Goal: Task Accomplishment & Management: Complete application form

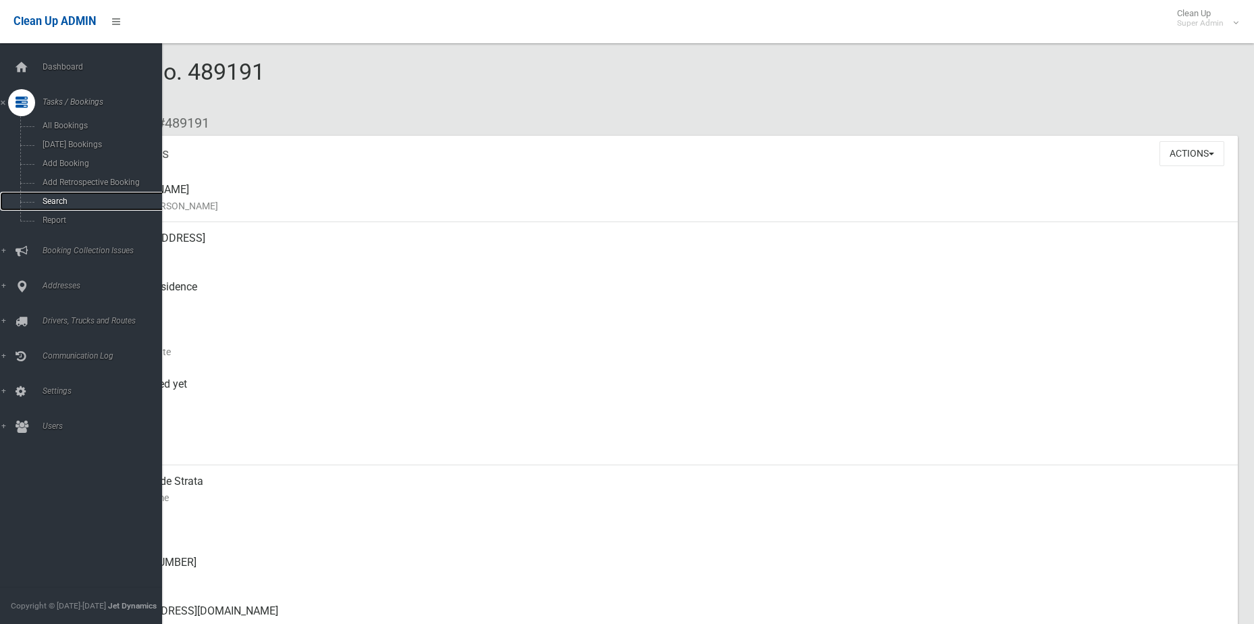
click at [53, 201] on span "Search" at bounding box center [99, 201] width 122 height 9
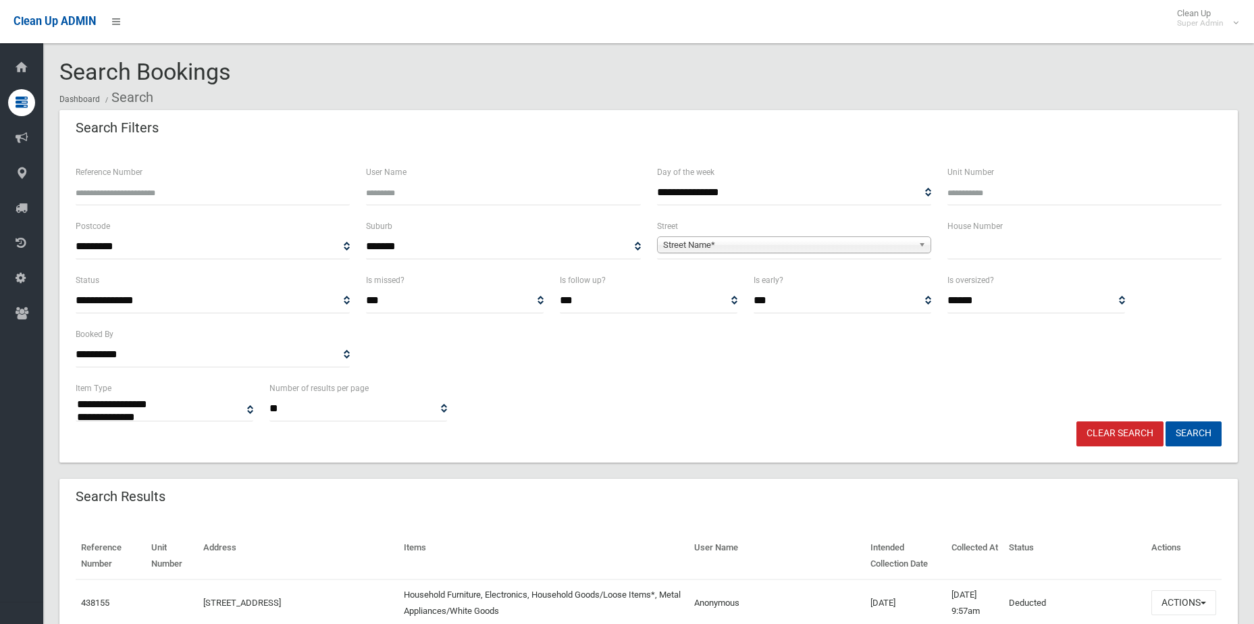
select select
click at [259, 205] on div "Reference Number" at bounding box center [213, 191] width 290 height 54
click at [259, 191] on input "Reference Number" at bounding box center [213, 192] width 274 height 25
type input "******"
click at [1166, 421] on button "Search" at bounding box center [1194, 433] width 56 height 25
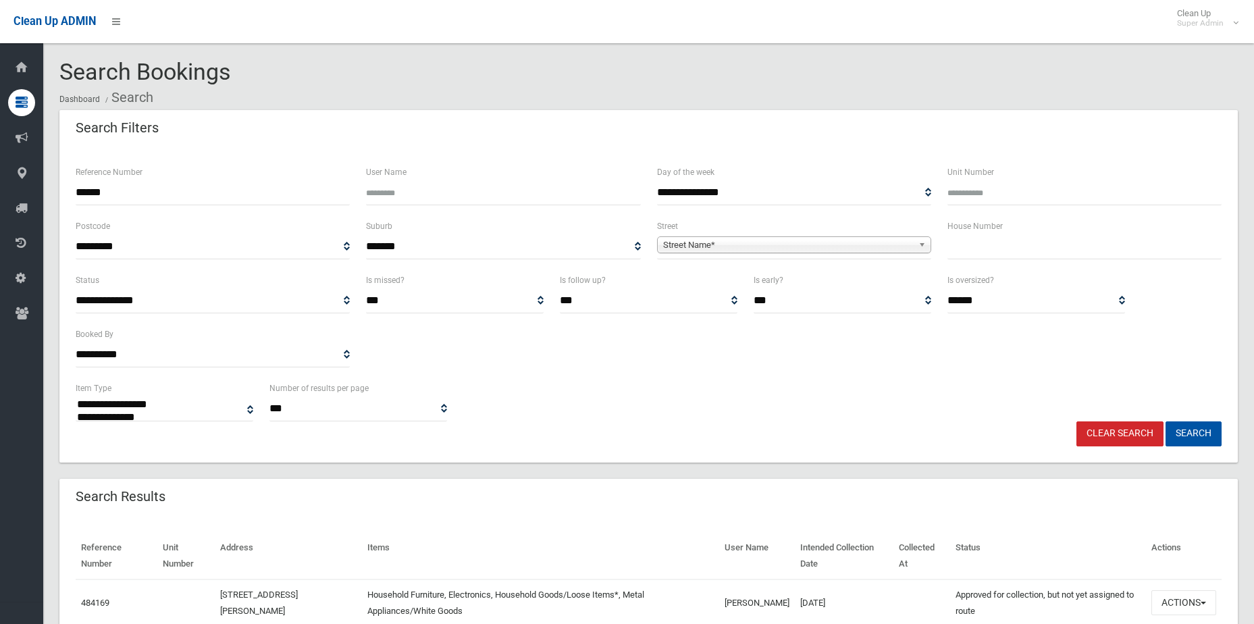
select select
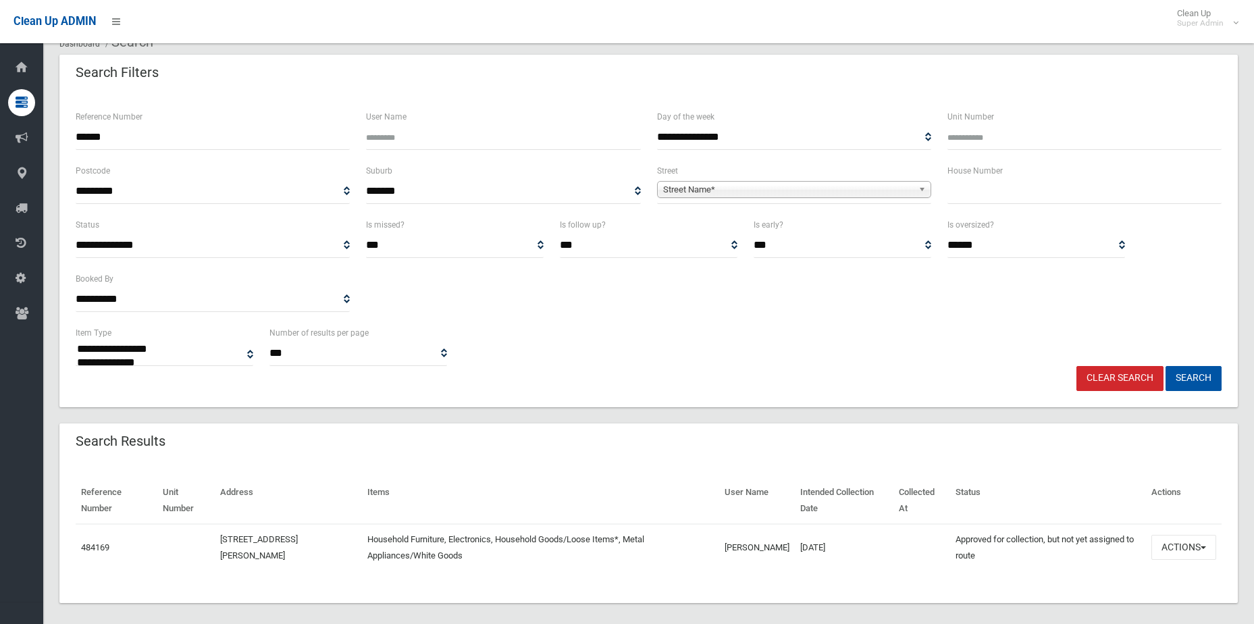
scroll to position [67, 0]
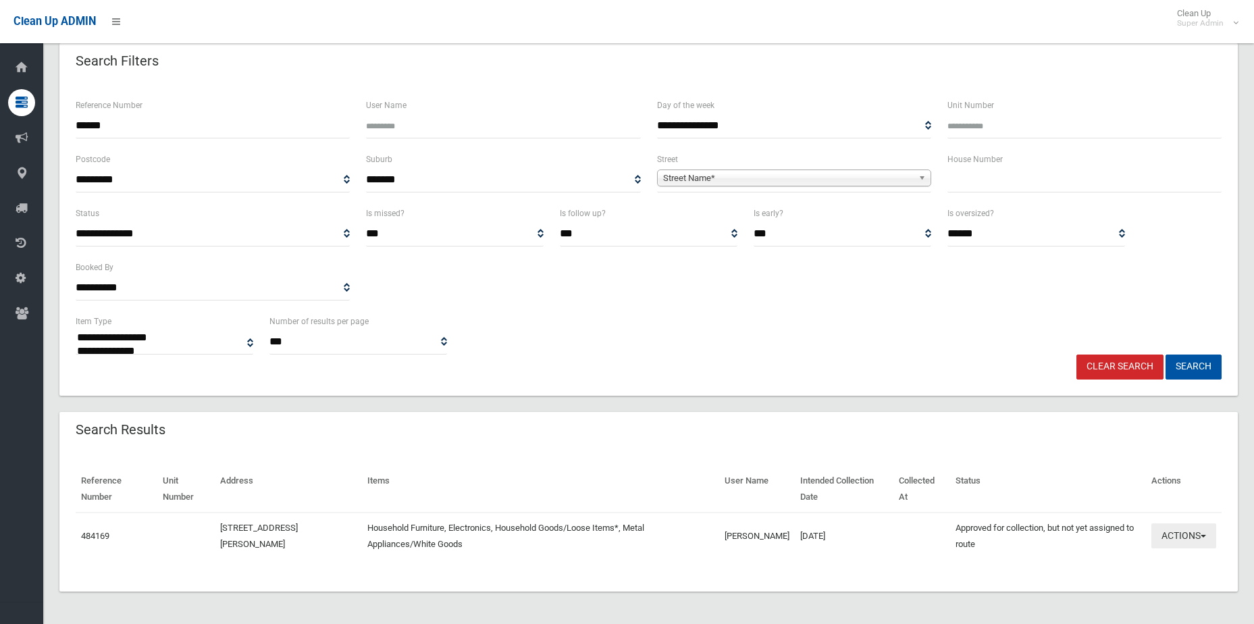
click at [1192, 530] on button "Actions" at bounding box center [1184, 535] width 65 height 25
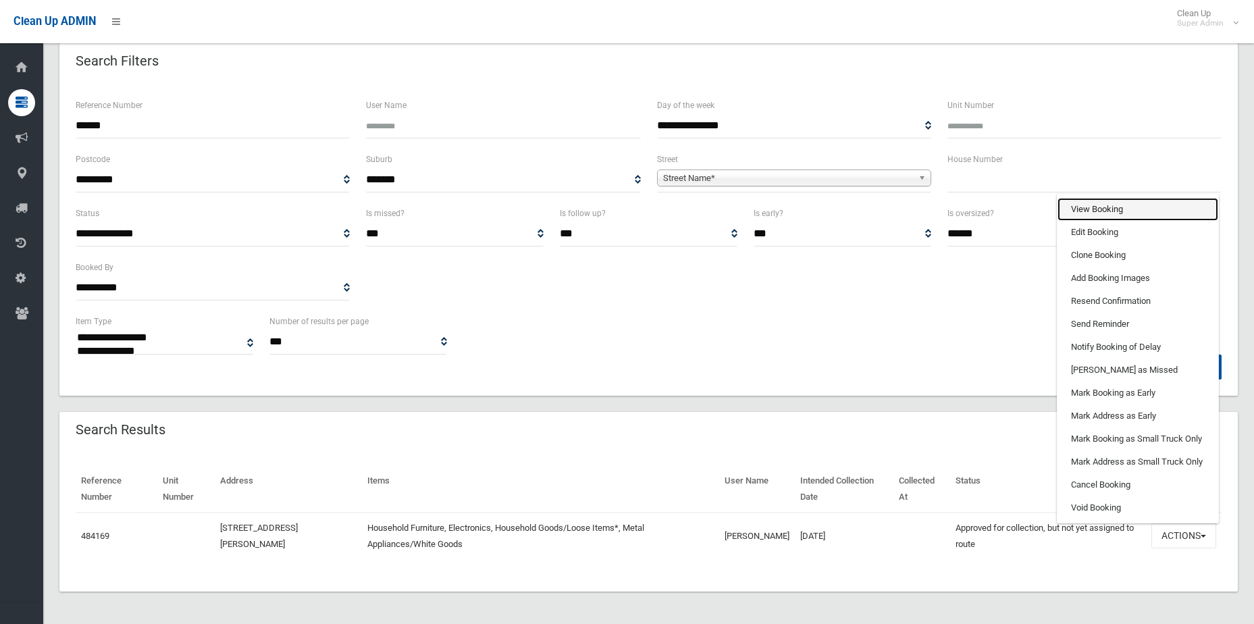
click at [1134, 213] on link "View Booking" at bounding box center [1138, 209] width 161 height 23
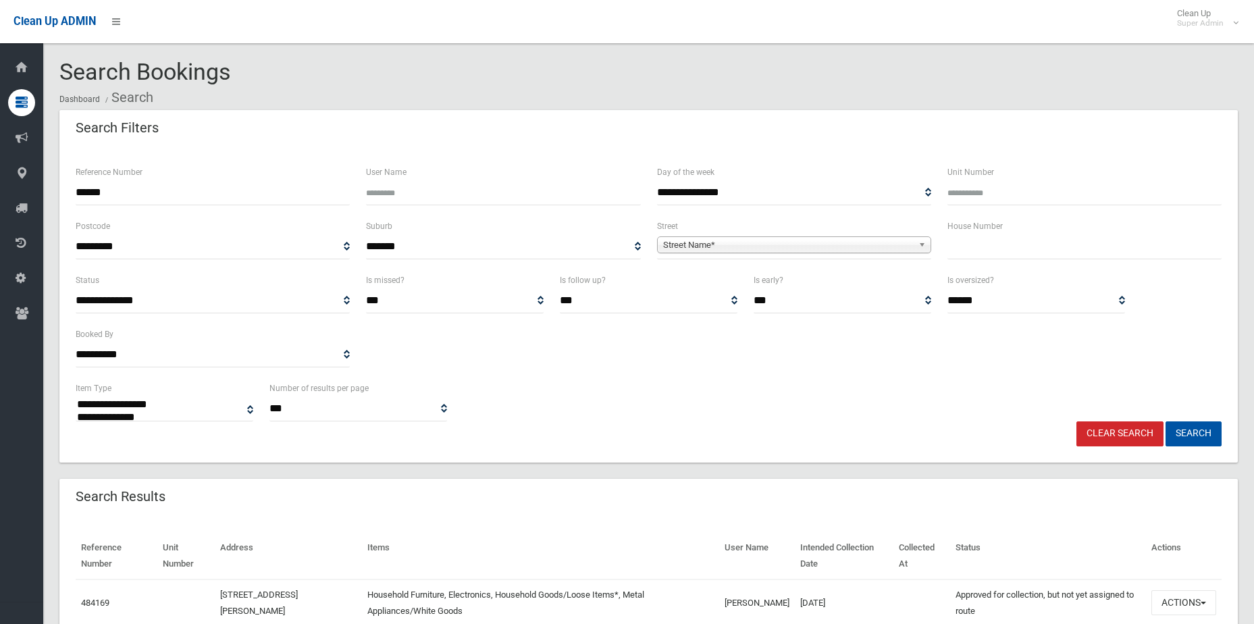
select select
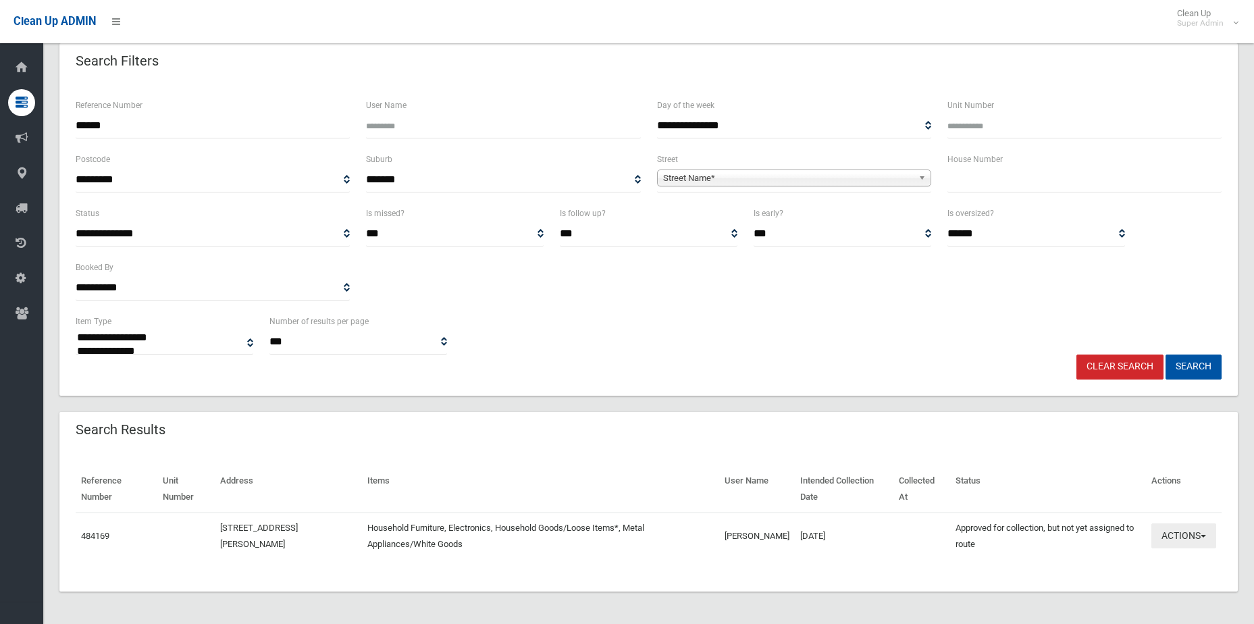
drag, startPoint x: 0, startPoint y: 0, endPoint x: 1190, endPoint y: 538, distance: 1306.1
click at [1190, 538] on button "Actions" at bounding box center [1184, 535] width 65 height 25
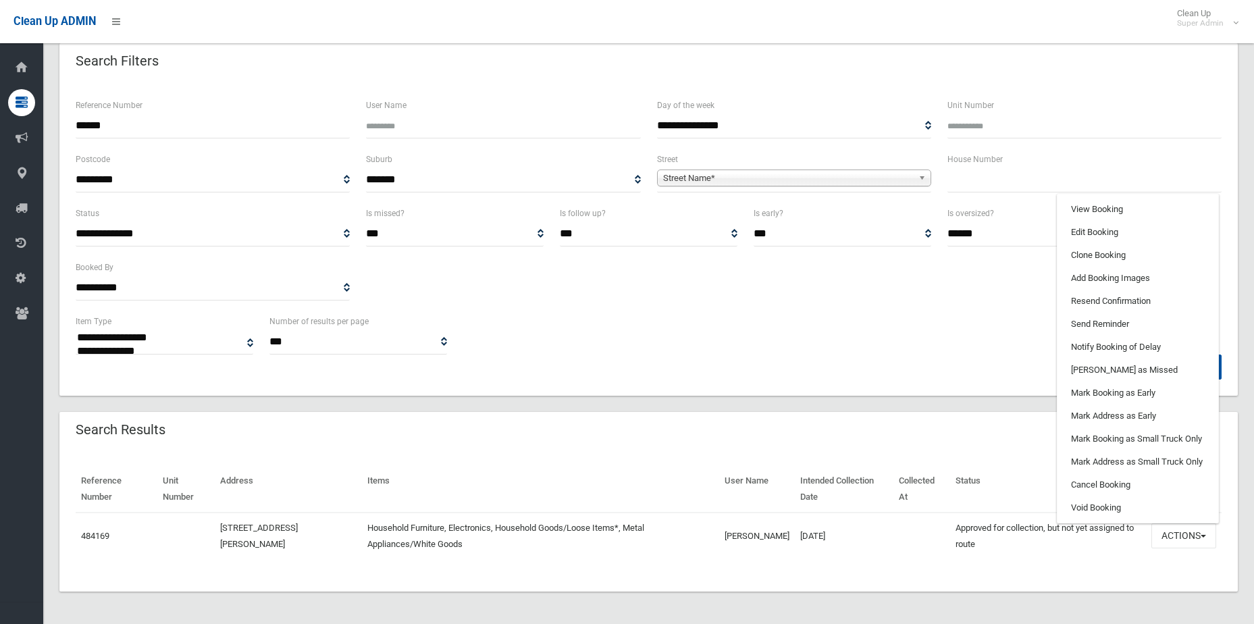
click at [765, 423] on div "Search Results" at bounding box center [648, 431] width 1179 height 38
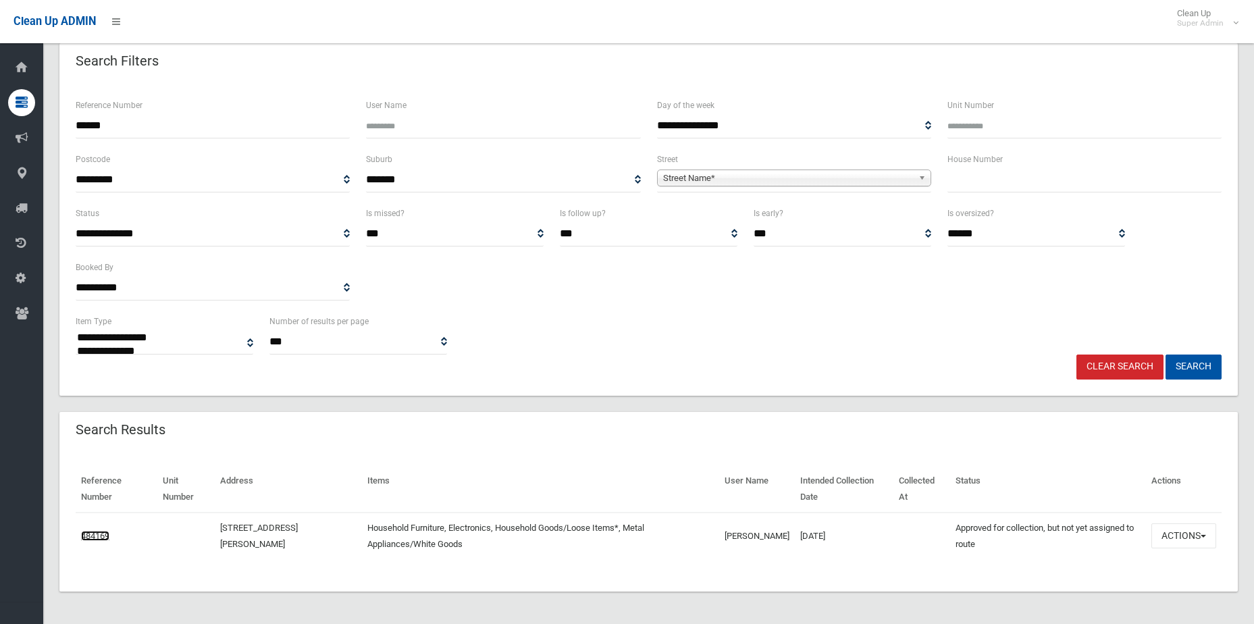
click at [91, 540] on link "484169" at bounding box center [95, 536] width 28 height 10
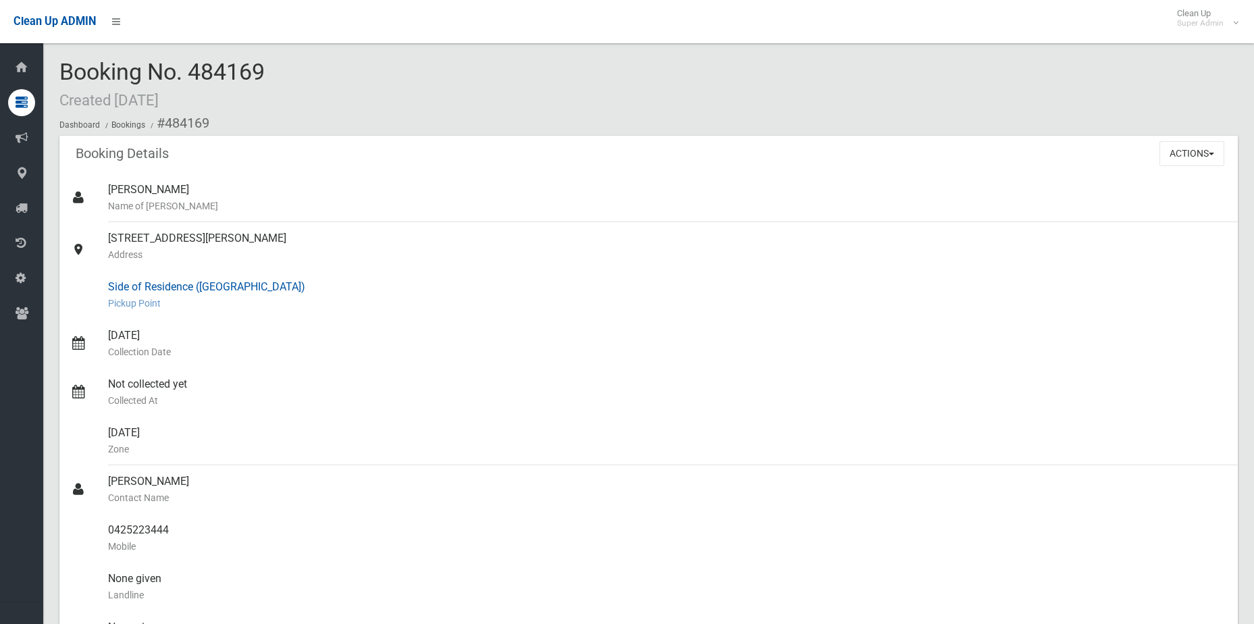
click at [654, 286] on div "Side of Residence ([GEOGRAPHIC_DATA]) [GEOGRAPHIC_DATA]" at bounding box center [667, 295] width 1119 height 49
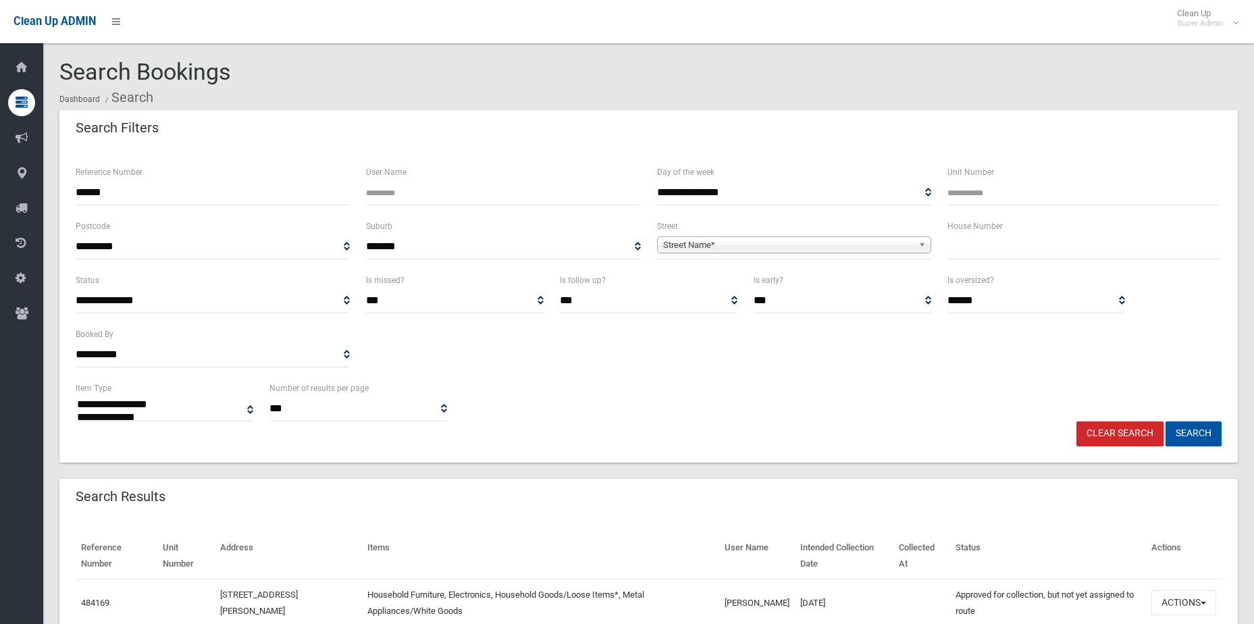
select select
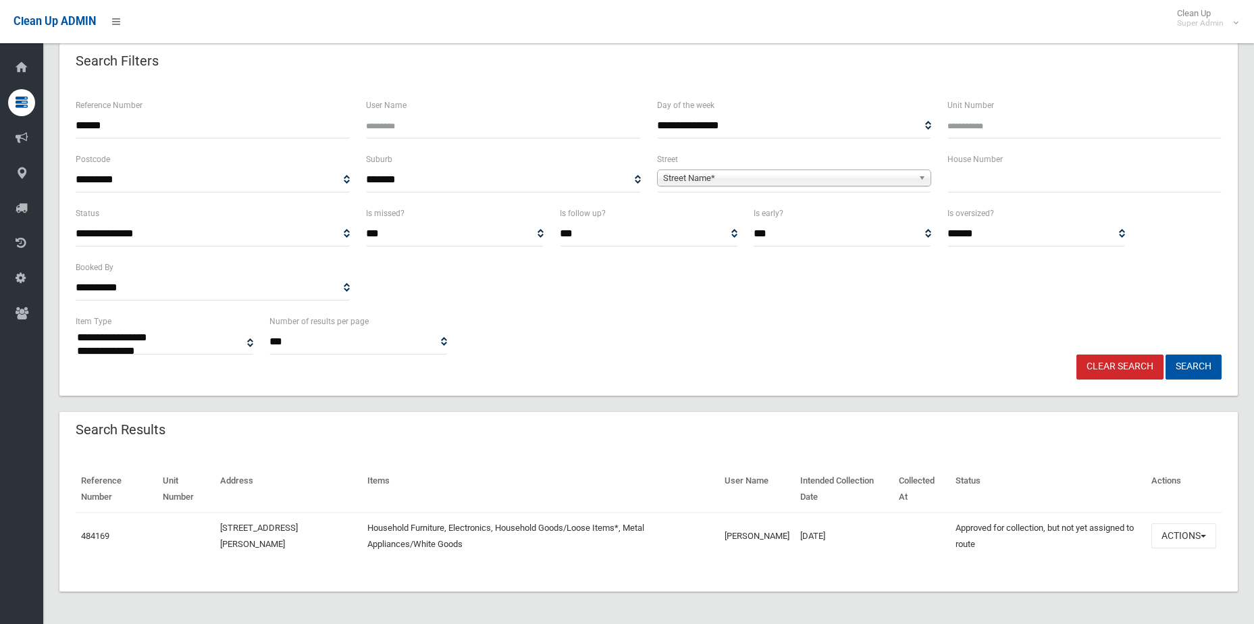
scroll to position [67, 0]
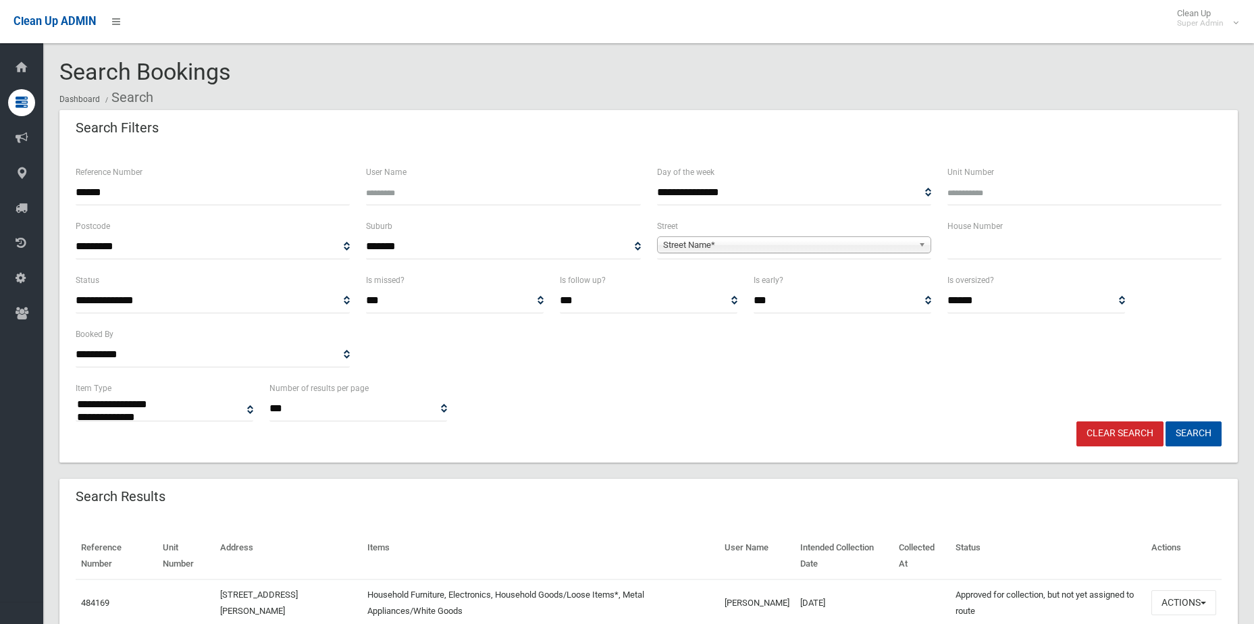
select select
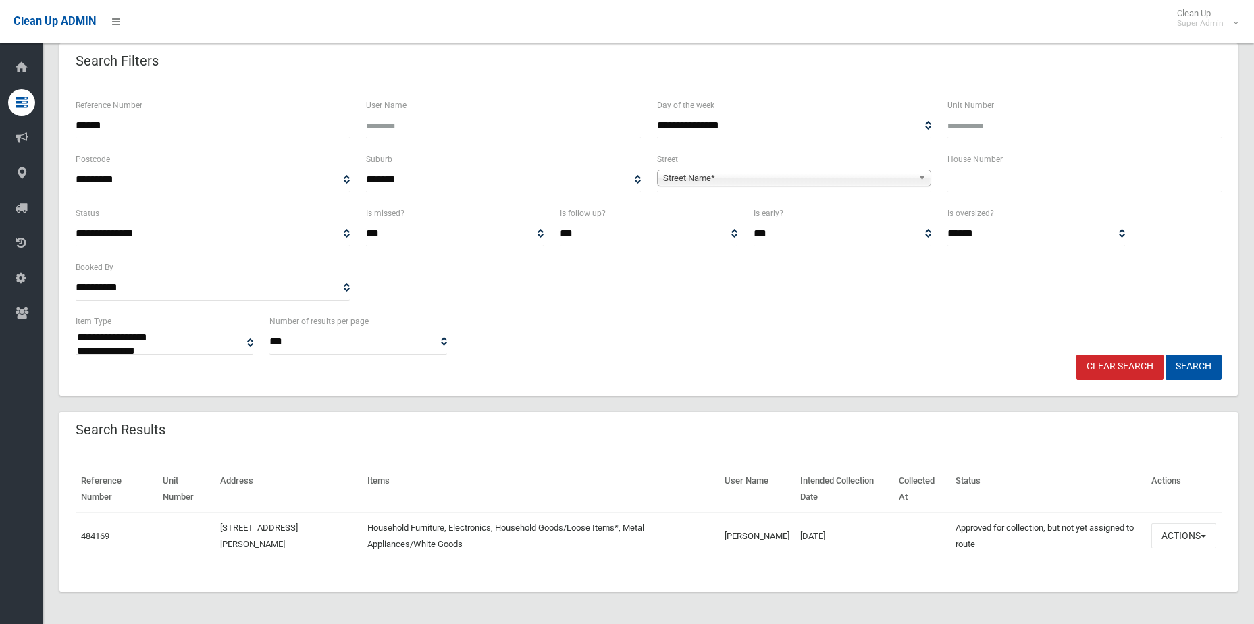
scroll to position [67, 0]
click at [1198, 538] on button "Actions" at bounding box center [1184, 535] width 65 height 25
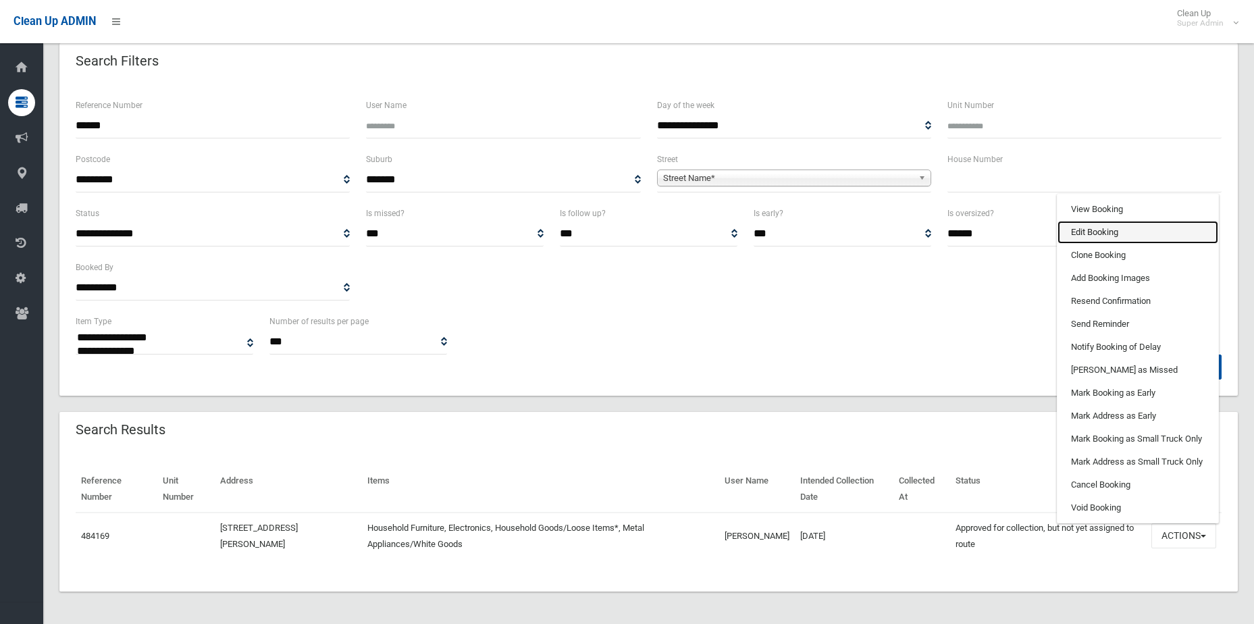
click at [1114, 236] on link "Edit Booking" at bounding box center [1138, 232] width 161 height 23
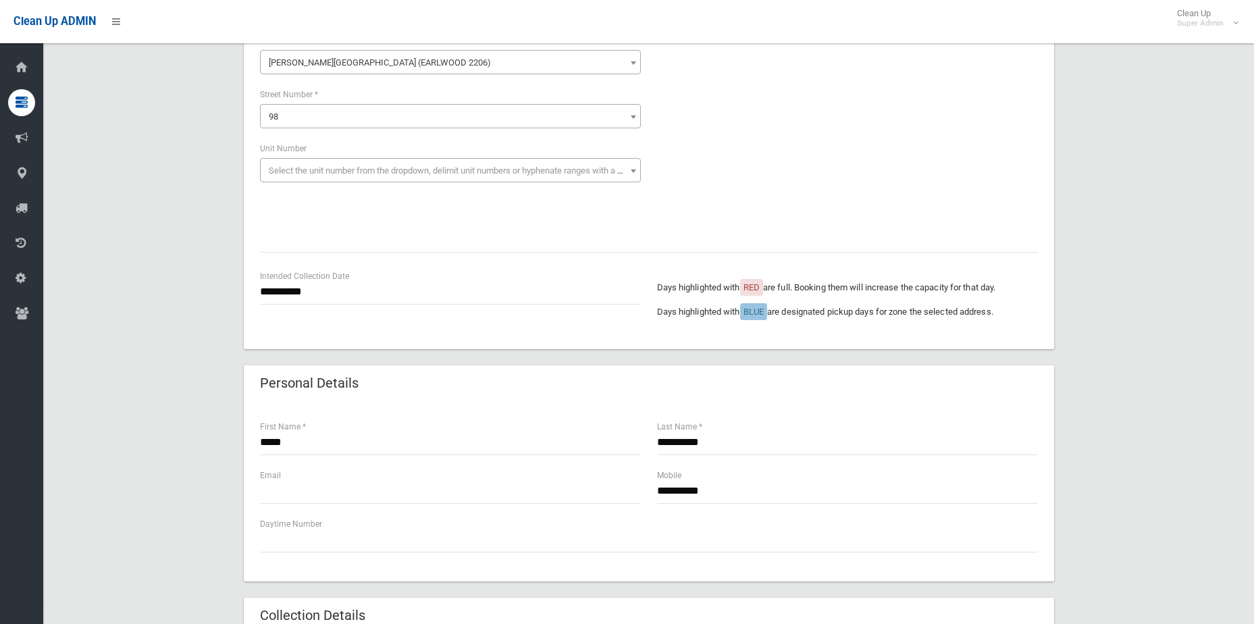
scroll to position [270, 0]
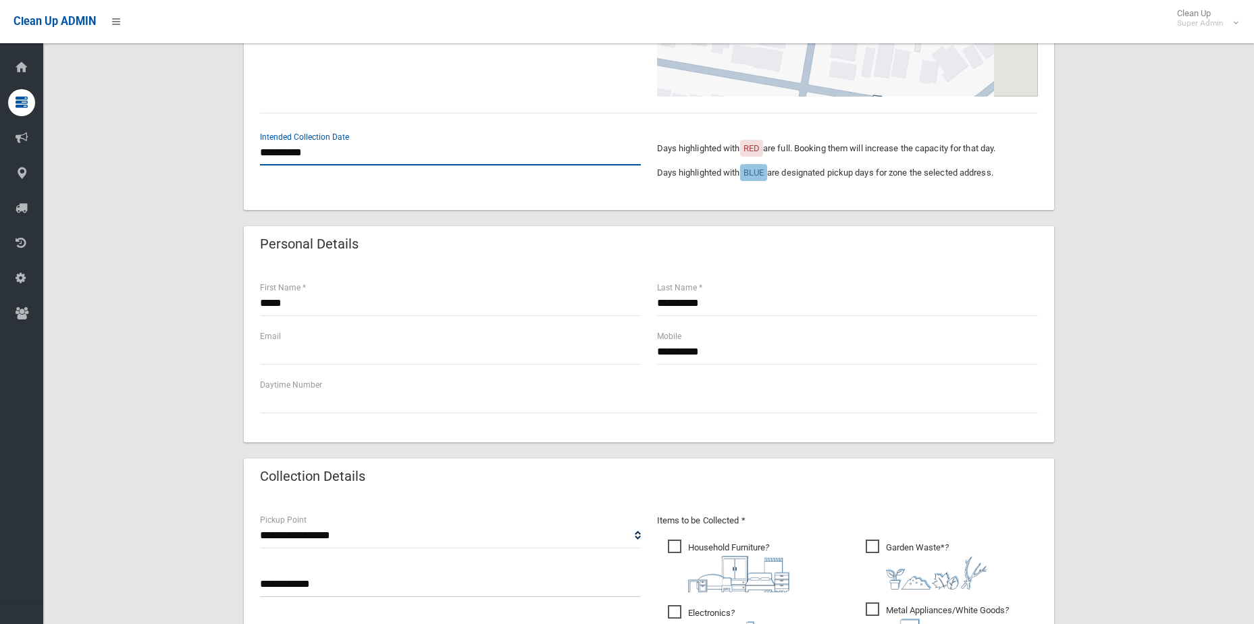
click at [287, 158] on input "**********" at bounding box center [450, 152] width 381 height 25
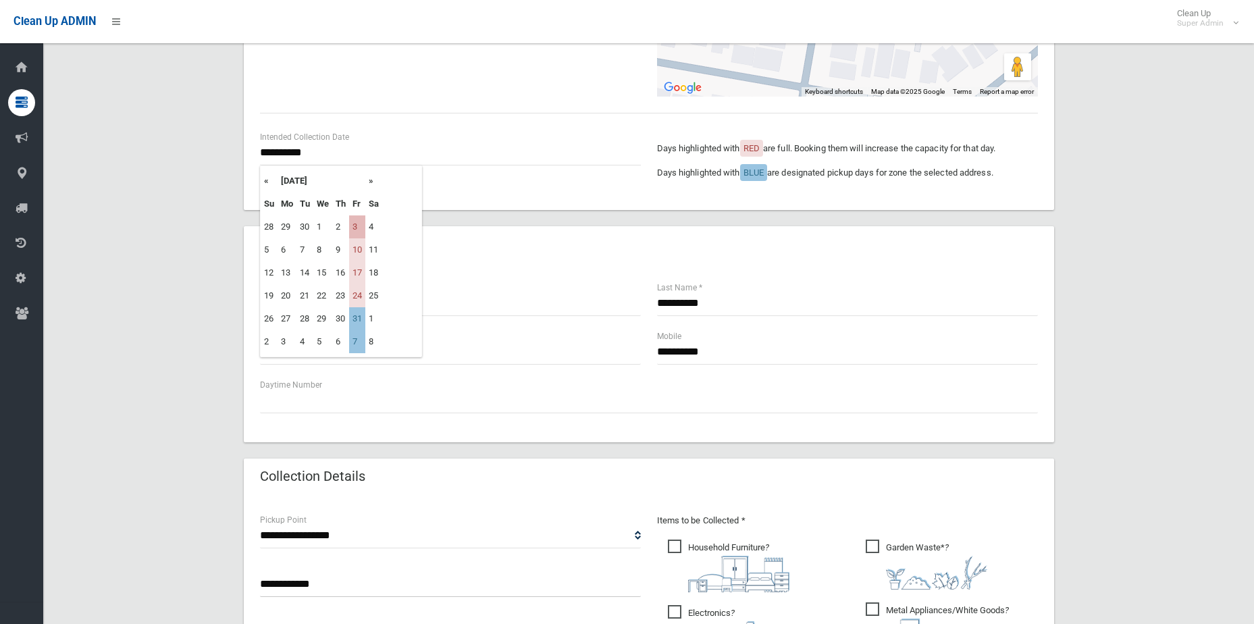
click at [354, 231] on td "3" at bounding box center [357, 226] width 16 height 23
type input "**********"
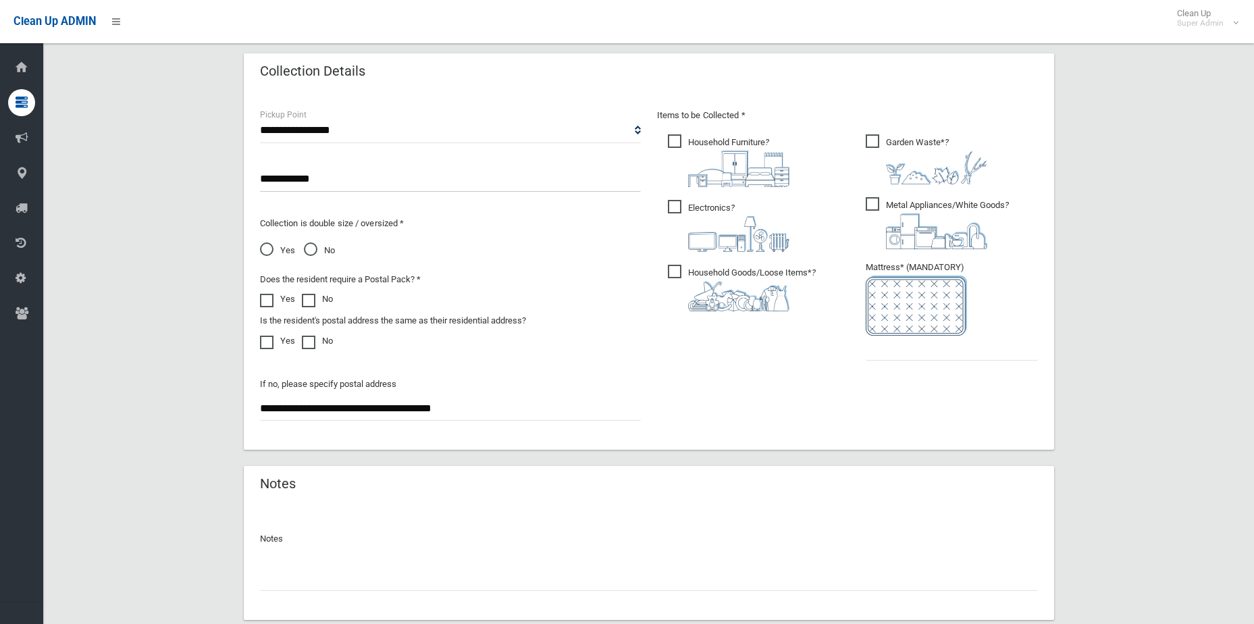
scroll to position [761, 0]
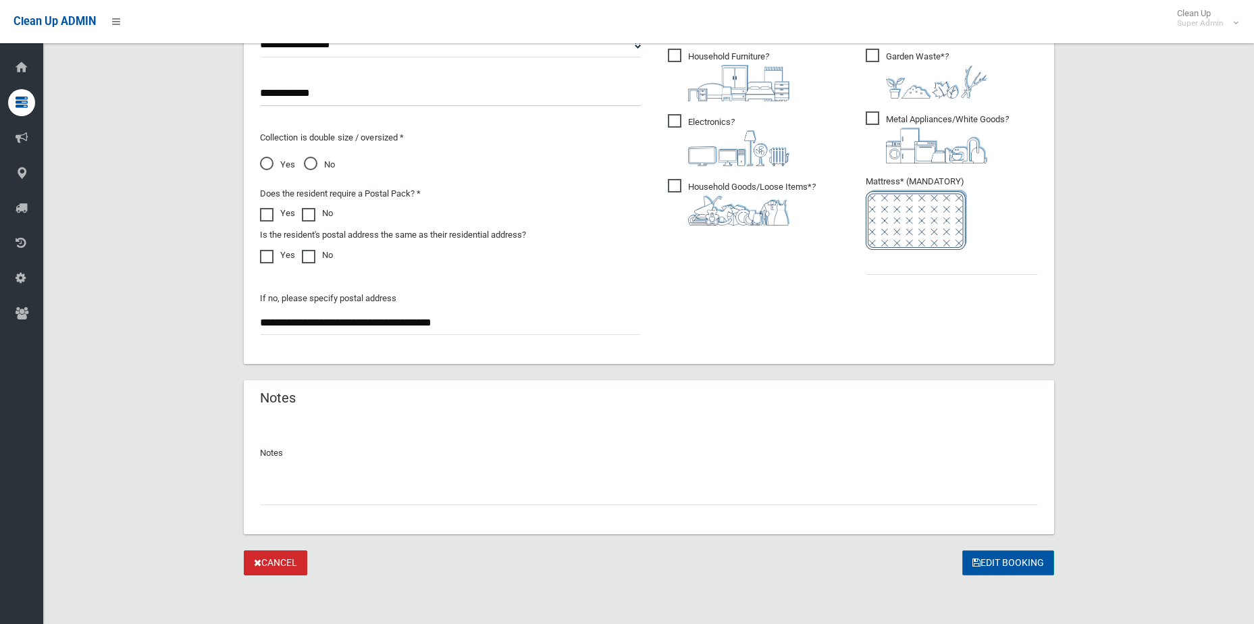
click at [1027, 559] on button "Edit Booking" at bounding box center [1008, 562] width 92 height 25
click at [968, 263] on input "text" at bounding box center [952, 262] width 172 height 25
type input "*"
click at [1003, 573] on button "Edit Booking" at bounding box center [1008, 562] width 92 height 25
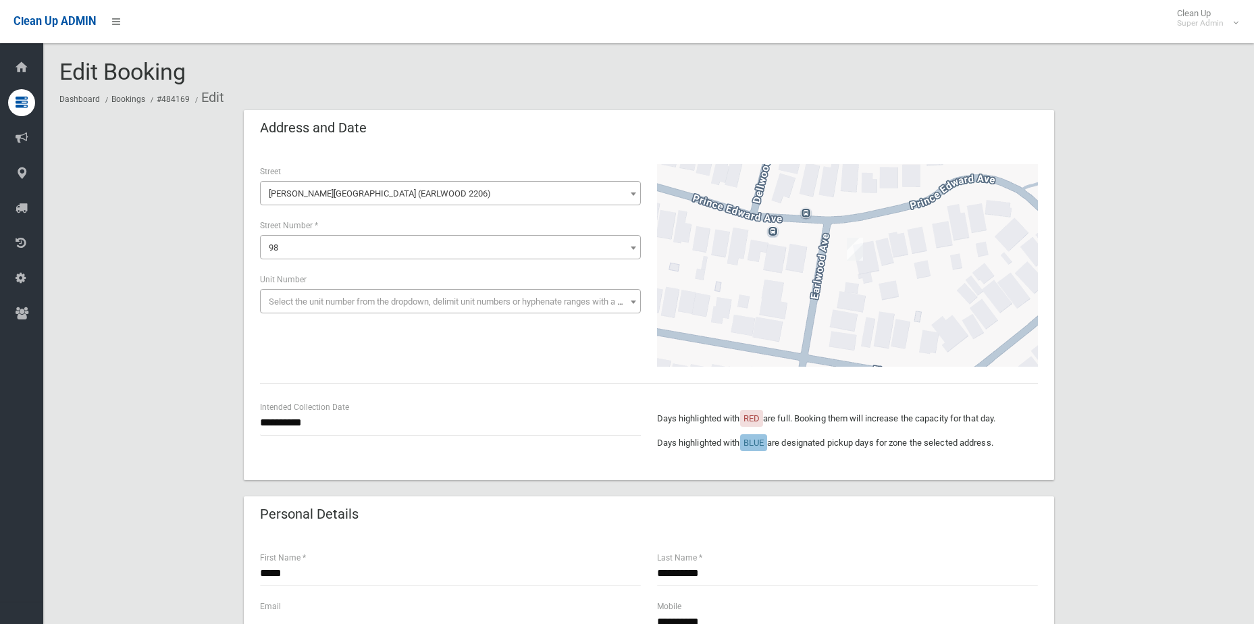
scroll to position [761, 0]
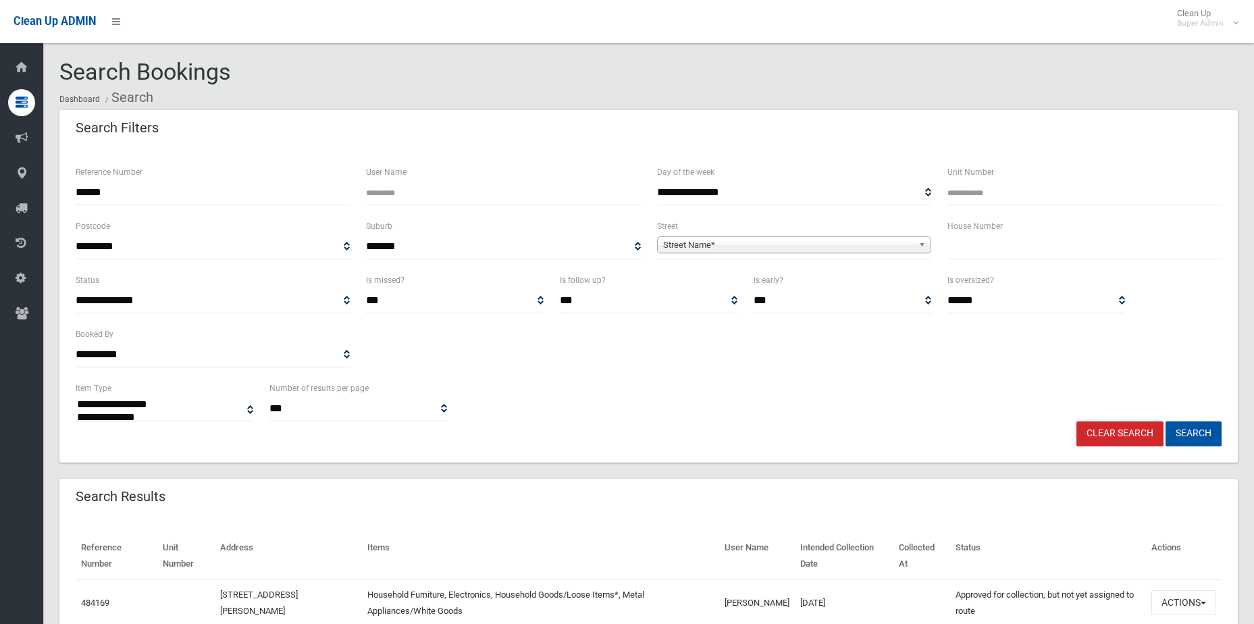
select select
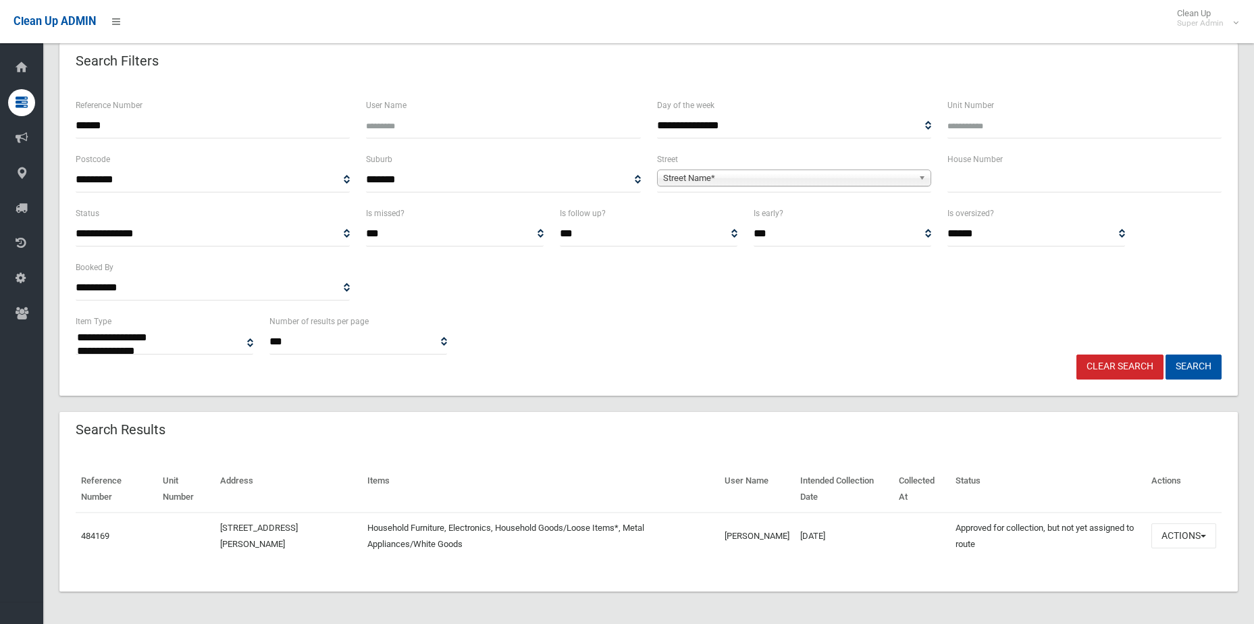
scroll to position [67, 0]
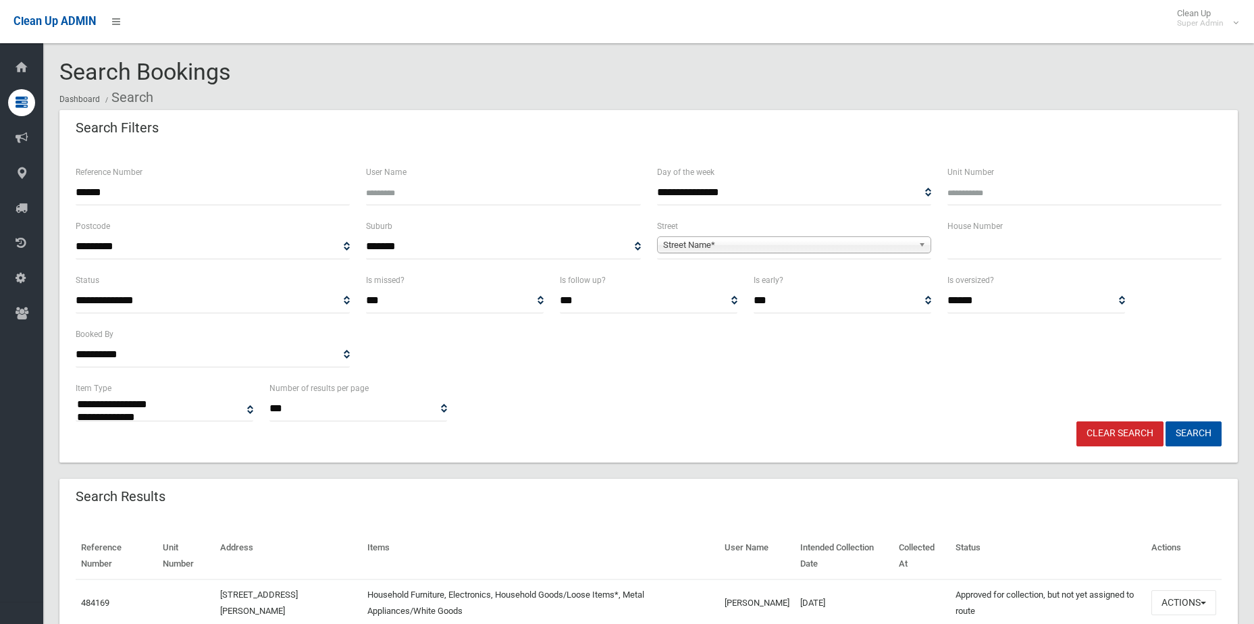
select select
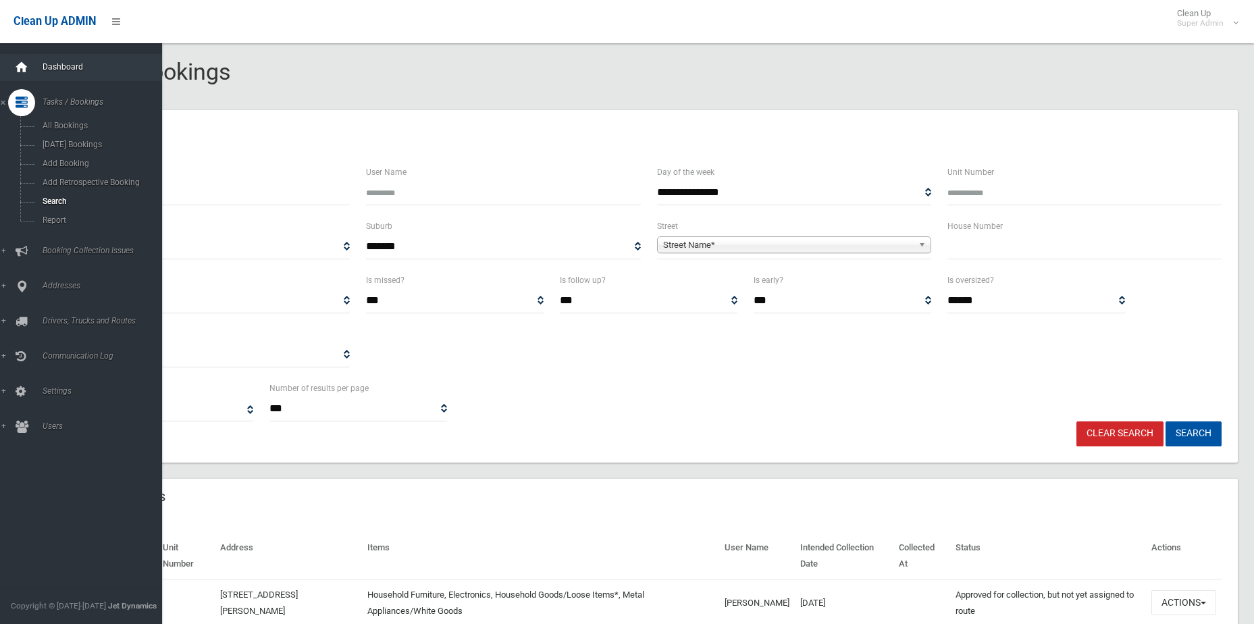
click at [34, 62] on div at bounding box center [21, 67] width 27 height 27
